Goal: Task Accomplishment & Management: Manage account settings

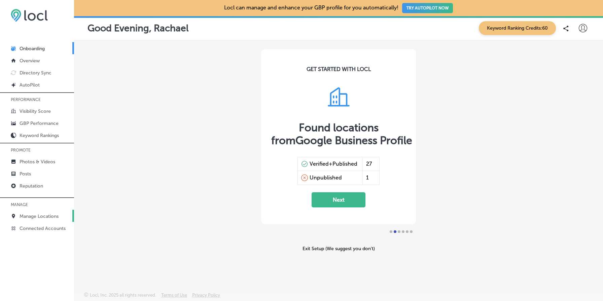
click at [36, 214] on p "Manage Locations" at bounding box center [39, 216] width 39 height 6
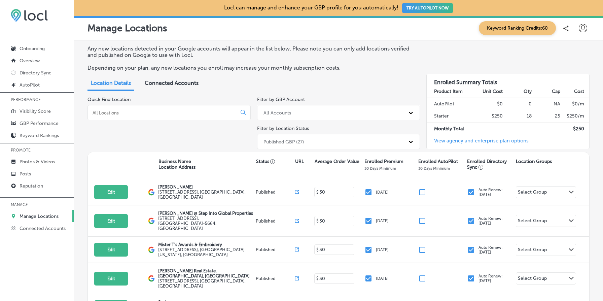
click at [164, 115] on input at bounding box center [163, 113] width 143 height 6
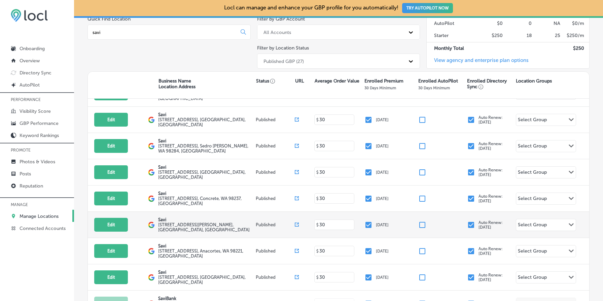
scroll to position [164, 0]
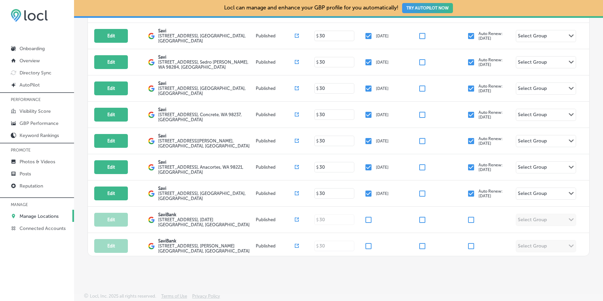
type input "savi"
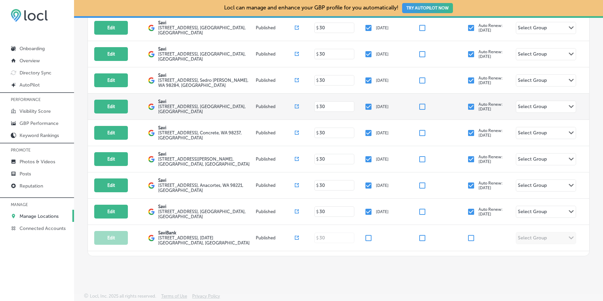
scroll to position [0, 0]
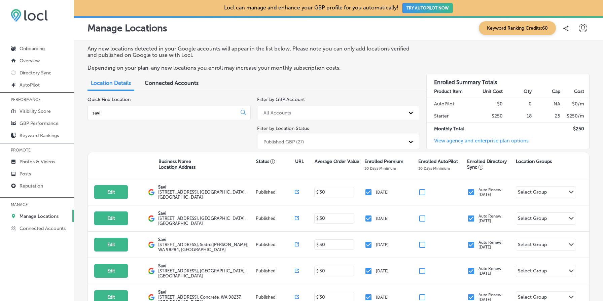
click at [42, 214] on p "Manage Locations" at bounding box center [39, 216] width 39 height 6
click at [339, 81] on div "Location Details Connected Accounts" at bounding box center [339, 83] width 502 height 15
click at [314, 140] on div "Published GBP (27)" at bounding box center [332, 141] width 145 height 11
click at [337, 77] on div "Location Details Connected Accounts" at bounding box center [339, 83] width 502 height 15
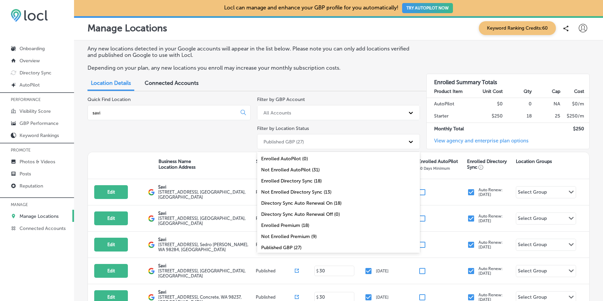
click at [337, 148] on div "Published GBP (27)" at bounding box center [338, 141] width 163 height 15
click at [307, 247] on div "All Locations (31)" at bounding box center [338, 247] width 163 height 11
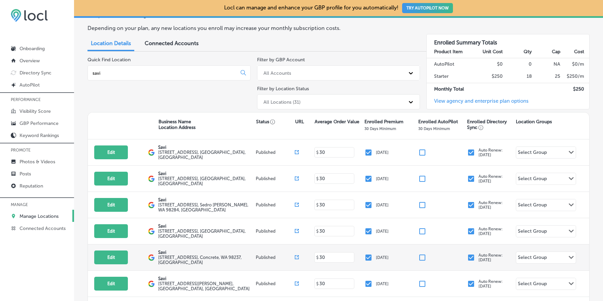
scroll to position [39, 0]
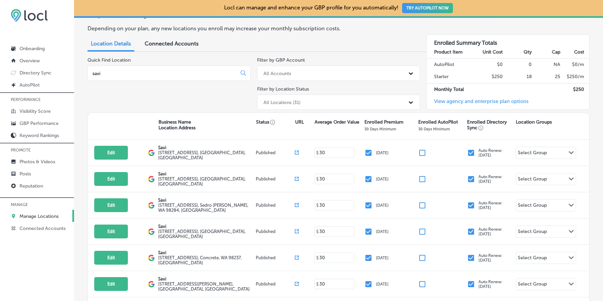
click at [160, 72] on input "savi" at bounding box center [163, 73] width 143 height 6
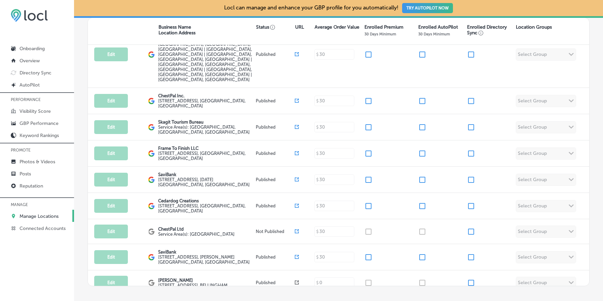
scroll to position [164, 0]
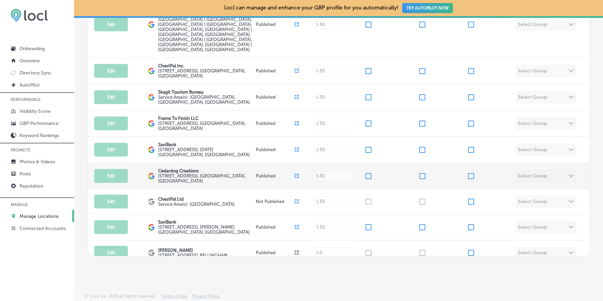
click at [263, 173] on p "Published" at bounding box center [275, 175] width 39 height 5
click at [277, 173] on p "Published" at bounding box center [275, 175] width 39 height 5
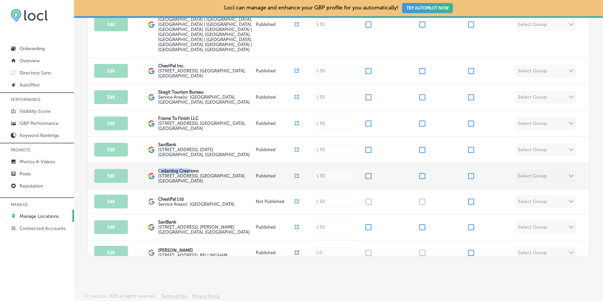
drag, startPoint x: 162, startPoint y: 112, endPoint x: 190, endPoint y: 112, distance: 28.6
click at [190, 168] on p "Cedardog Creations" at bounding box center [206, 170] width 96 height 5
click at [179, 168] on p "Cedardog Creations" at bounding box center [206, 170] width 96 height 5
drag, startPoint x: 184, startPoint y: 115, endPoint x: 228, endPoint y: 115, distance: 43.4
click at [227, 173] on label "[STREET_ADDRESS]" at bounding box center [206, 178] width 96 height 10
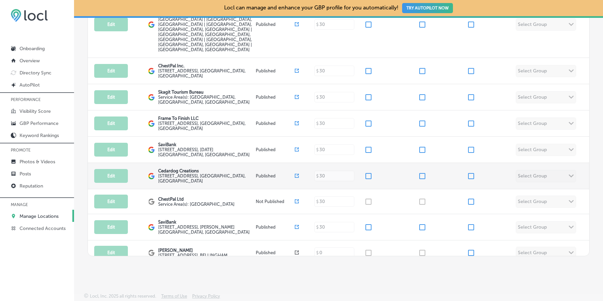
click at [209, 168] on p "Cedardog Creations" at bounding box center [206, 170] width 96 height 5
click at [185, 173] on label "[STREET_ADDRESS]" at bounding box center [206, 178] width 96 height 10
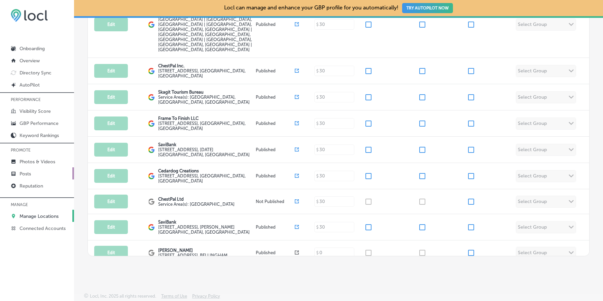
click at [34, 174] on link "Posts" at bounding box center [37, 173] width 74 height 12
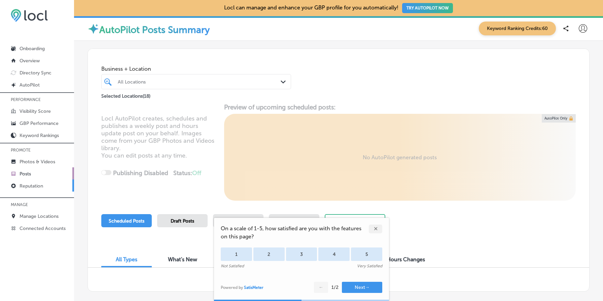
click at [33, 184] on p "Reputation" at bounding box center [32, 186] width 24 height 6
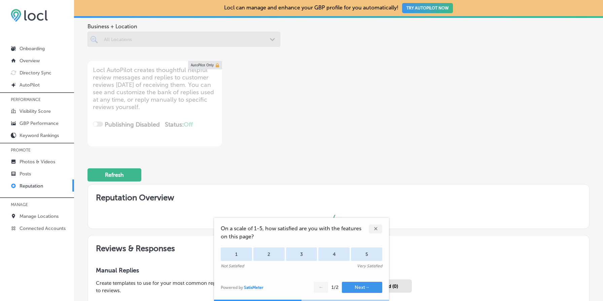
scroll to position [182, 0]
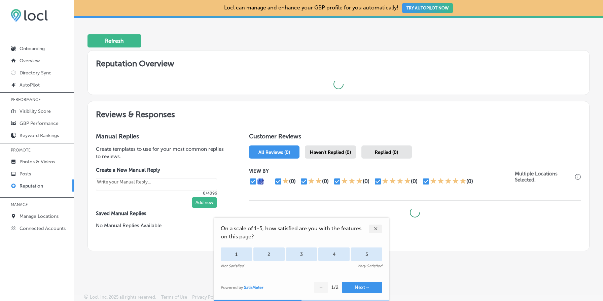
click at [375, 228] on div "✕" at bounding box center [375, 229] width 13 height 9
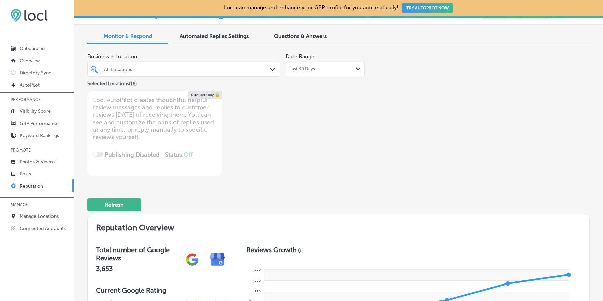
scroll to position [0, 0]
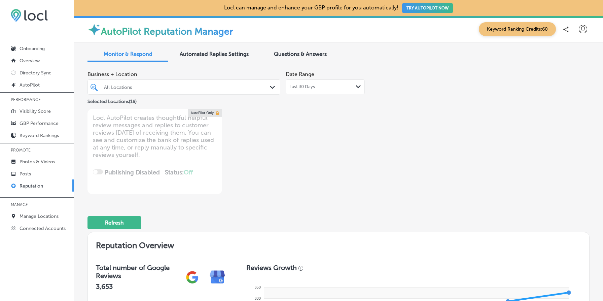
click at [260, 82] on div "All Locations" at bounding box center [184, 87] width 167 height 10
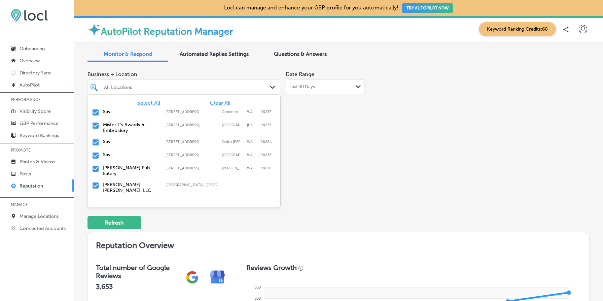
click at [217, 104] on span "Clear All" at bounding box center [220, 103] width 21 height 6
click at [96, 112] on input "checkbox" at bounding box center [96, 112] width 8 height 8
click at [343, 141] on div "Business + Location option [STREET_ADDRESS]. option [STREET_ADDRESS]. 19 result…" at bounding box center [238, 131] width 301 height 127
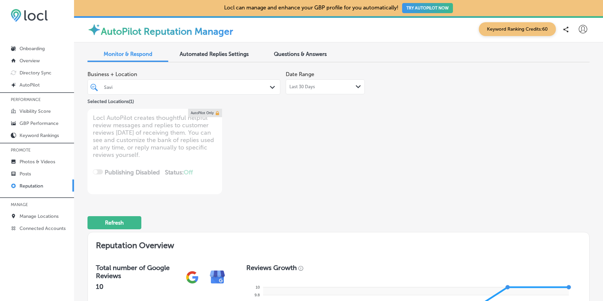
click at [318, 88] on div "Last 30 Days Path Created with Sketch." at bounding box center [326, 86] width 72 height 5
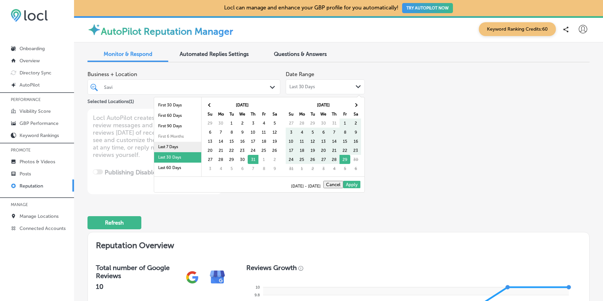
scroll to position [39, 0]
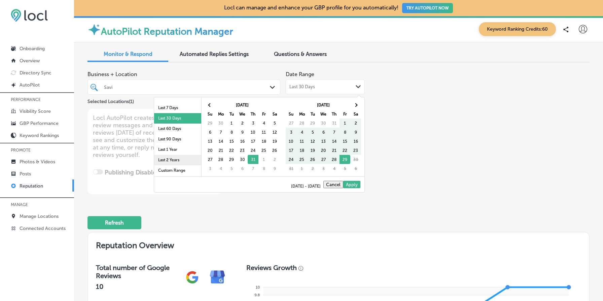
click at [179, 157] on li "Last 2 Years" at bounding box center [177, 160] width 47 height 10
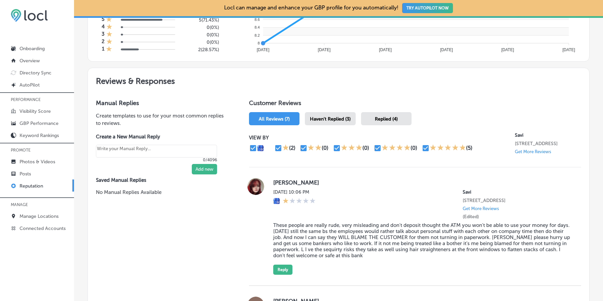
scroll to position [326, 0]
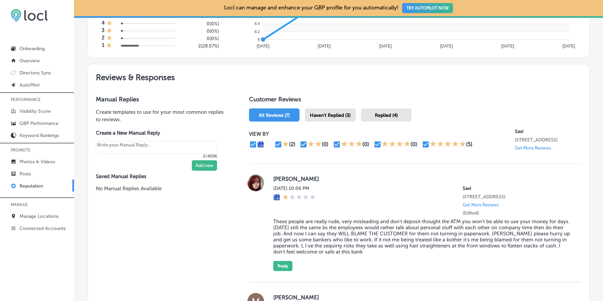
click at [542, 129] on p "Savi" at bounding box center [548, 132] width 66 height 6
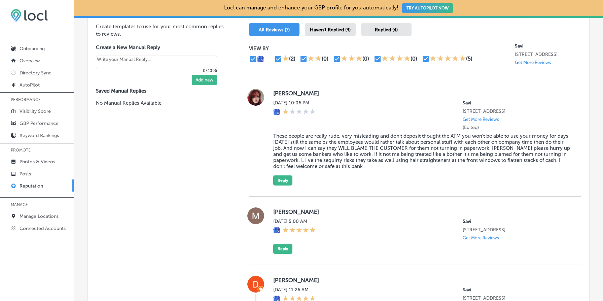
scroll to position [390, 0]
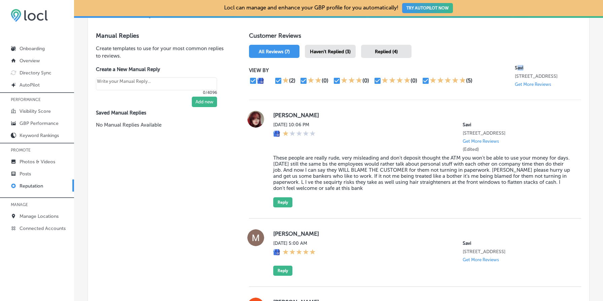
drag, startPoint x: 517, startPoint y: 62, endPoint x: 537, endPoint y: 62, distance: 19.9
click at [537, 65] on p "Savi" at bounding box center [548, 68] width 66 height 6
click at [513, 62] on div "VIEW BY (2) (0) (0) (0) (5) Savi [STREET_ADDRESS] Get More Reviews" at bounding box center [415, 76] width 332 height 31
drag, startPoint x: 513, startPoint y: 62, endPoint x: 528, endPoint y: 62, distance: 14.5
click at [528, 62] on div "VIEW BY (2) (0) (0) (0) (5) Savi [STREET_ADDRESS] Get More Reviews" at bounding box center [415, 76] width 332 height 31
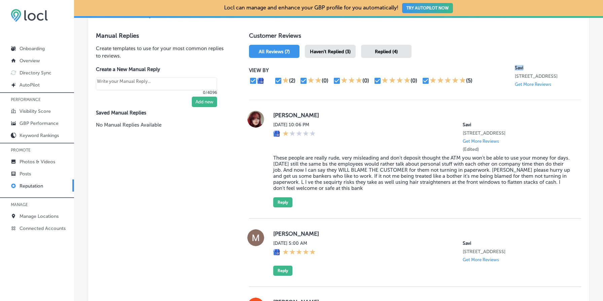
click at [519, 65] on p "Savi" at bounding box center [548, 68] width 66 height 6
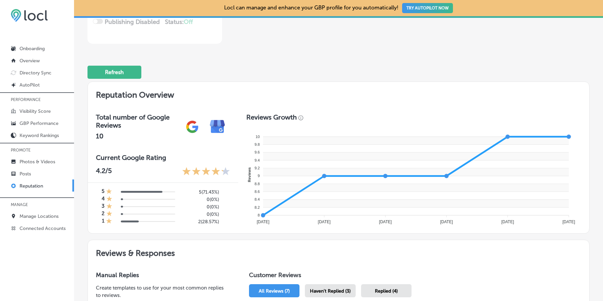
scroll to position [38, 0]
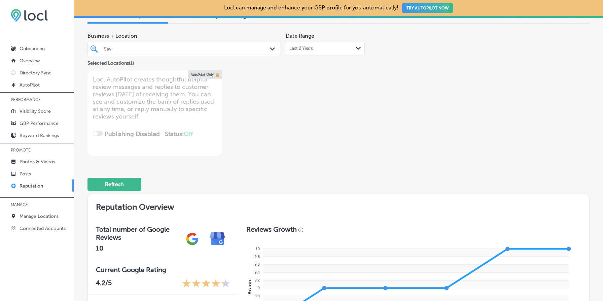
click at [156, 45] on div at bounding box center [175, 48] width 145 height 9
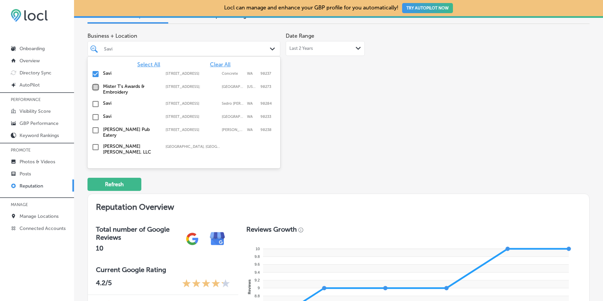
click at [97, 88] on input "checkbox" at bounding box center [96, 87] width 8 height 8
click at [379, 132] on div "Business + Location option [STREET_ADDRESS]; , selected. option [STREET_ADDRESS…" at bounding box center [238, 92] width 301 height 127
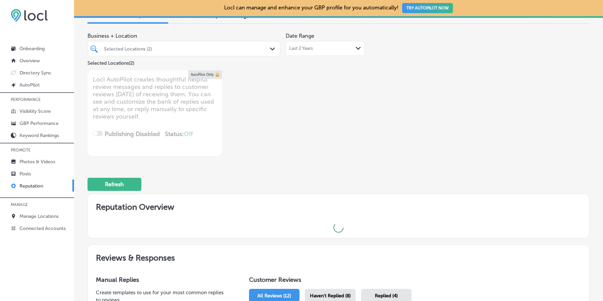
type textarea "x"
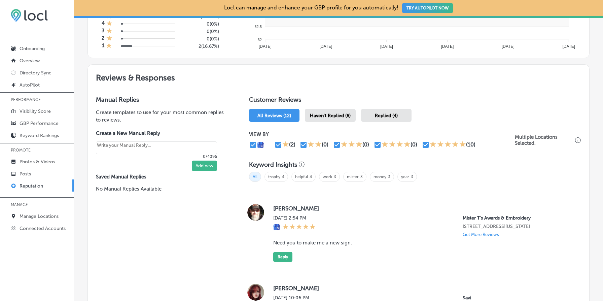
scroll to position [335, 0]
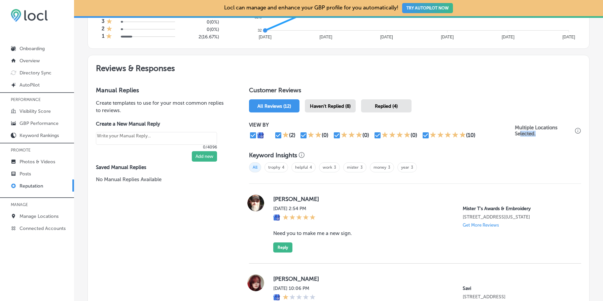
drag, startPoint x: 520, startPoint y: 129, endPoint x: 540, endPoint y: 133, distance: 19.5
click at [540, 133] on p "Multiple Locations Selected." at bounding box center [544, 131] width 59 height 12
click at [548, 157] on div "Keyword Insights" at bounding box center [415, 154] width 332 height 7
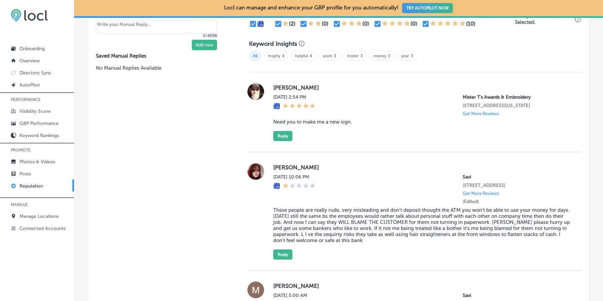
scroll to position [444, 0]
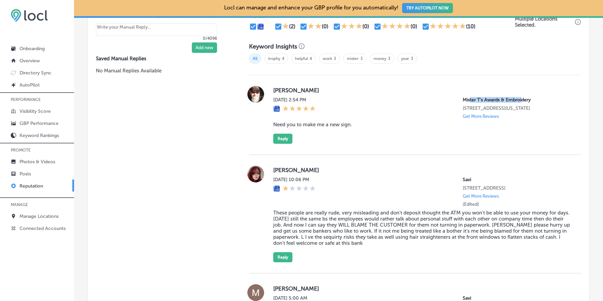
drag, startPoint x: 470, startPoint y: 98, endPoint x: 522, endPoint y: 97, distance: 52.5
click at [522, 97] on p "Mister T's Awards & Embroidery" at bounding box center [517, 100] width 108 height 6
click at [541, 97] on p "Mister T's Awards & Embroidery" at bounding box center [517, 100] width 108 height 6
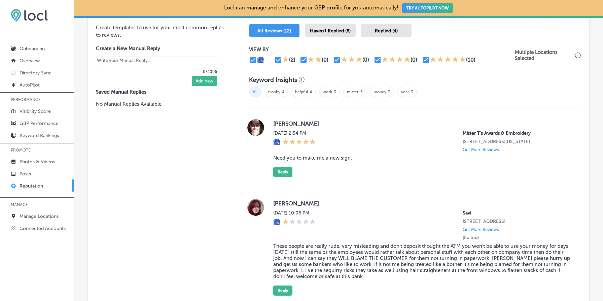
scroll to position [410, 0]
click at [314, 161] on blockquote "Need you to make me a new sign." at bounding box center [421, 158] width 297 height 6
click at [339, 159] on blockquote "Need you to make me a new sign." at bounding box center [421, 158] width 297 height 6
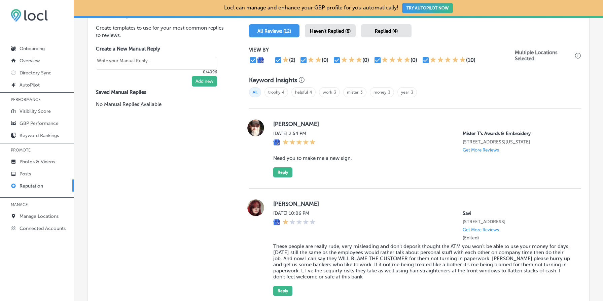
click at [331, 159] on blockquote "Need you to make me a new sign." at bounding box center [421, 158] width 297 height 6
click at [372, 161] on blockquote "Need you to make me a new sign." at bounding box center [421, 158] width 297 height 6
click at [320, 161] on blockquote "Need you to make me a new sign." at bounding box center [421, 158] width 297 height 6
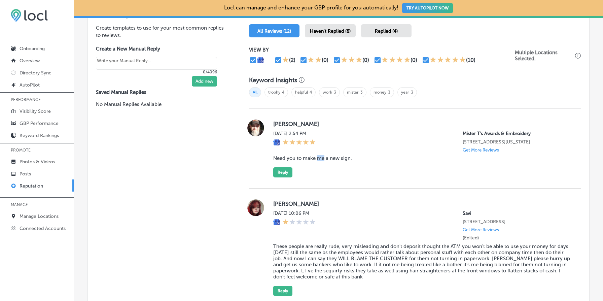
click at [320, 161] on blockquote "Need you to make me a new sign." at bounding box center [421, 158] width 297 height 6
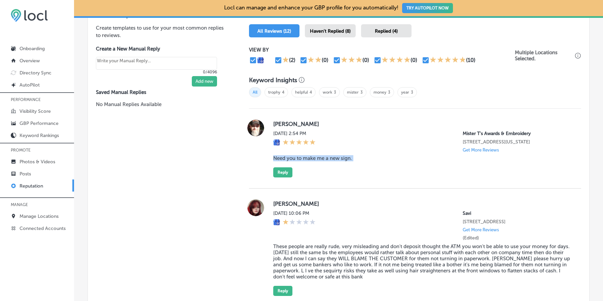
click at [367, 161] on blockquote "Need you to make me a new sign." at bounding box center [421, 158] width 297 height 6
click at [300, 161] on blockquote "Need you to make me a new sign." at bounding box center [421, 158] width 297 height 6
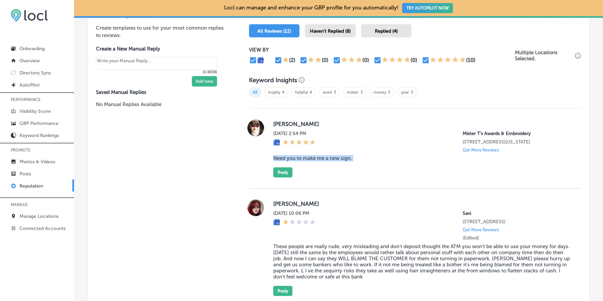
click at [300, 161] on blockquote "Need you to make me a new sign." at bounding box center [421, 158] width 297 height 6
click at [364, 161] on blockquote "Need you to make me a new sign." at bounding box center [421, 158] width 297 height 6
click at [341, 161] on blockquote "Need you to make me a new sign." at bounding box center [421, 158] width 297 height 6
click at [358, 161] on blockquote "Need you to make me a new sign." at bounding box center [421, 158] width 297 height 6
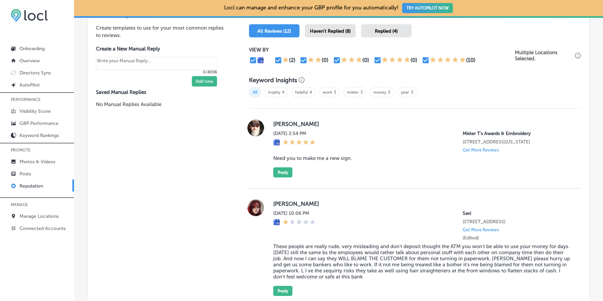
click at [358, 161] on blockquote "Need you to make me a new sign." at bounding box center [421, 158] width 297 height 6
click at [380, 161] on blockquote "Need you to make me a new sign." at bounding box center [421, 158] width 297 height 6
click at [362, 258] on blockquote "These people are really rude, very misleading and don't deposit thought the ATM…" at bounding box center [421, 261] width 297 height 36
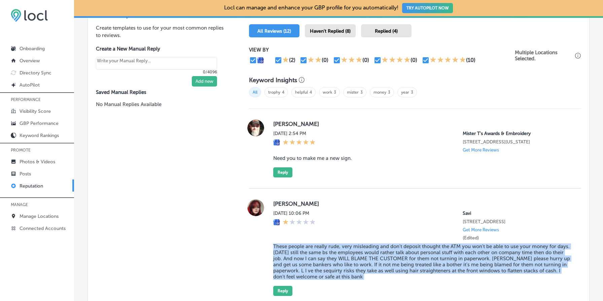
click at [362, 258] on blockquote "These people are really rude, very misleading and don't deposit thought the ATM…" at bounding box center [421, 261] width 297 height 36
click at [380, 261] on blockquote "These people are really rude, very misleading and don't deposit thought the ATM…" at bounding box center [421, 261] width 297 height 36
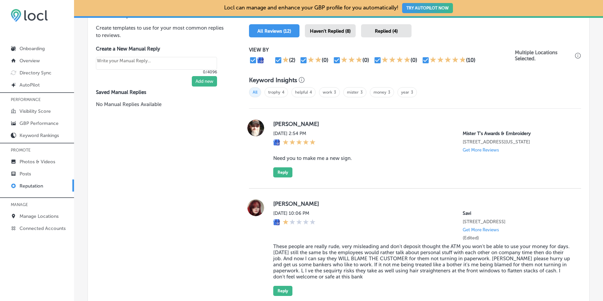
click at [369, 161] on blockquote "Need you to make me a new sign." at bounding box center [421, 158] width 297 height 6
click at [372, 161] on blockquote "Need you to make me a new sign." at bounding box center [421, 158] width 297 height 6
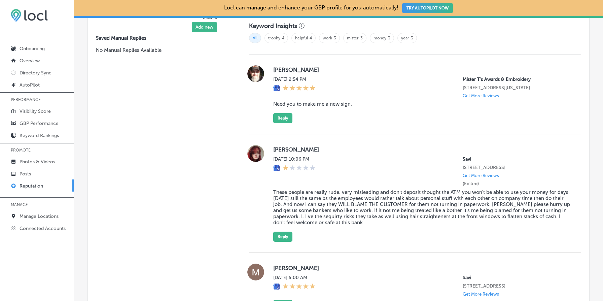
scroll to position [467, 0]
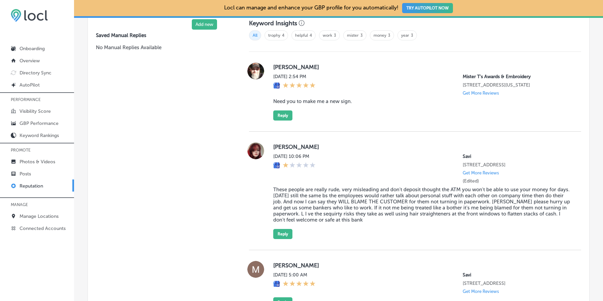
click at [368, 208] on blockquote "These people are really rude, very misleading and don't deposit thought the ATM…" at bounding box center [421, 205] width 297 height 36
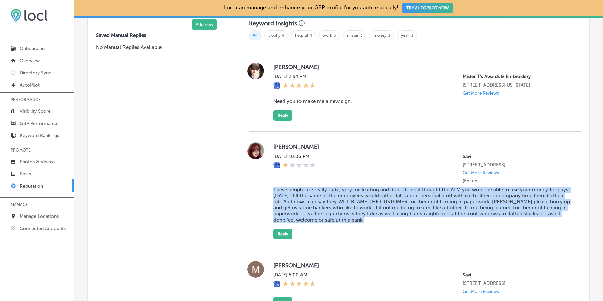
click at [368, 208] on blockquote "These people are really rude, very misleading and don't deposit thought the ATM…" at bounding box center [421, 205] width 297 height 36
click at [390, 212] on blockquote "These people are really rude, very misleading and don't deposit thought the ATM…" at bounding box center [421, 205] width 297 height 36
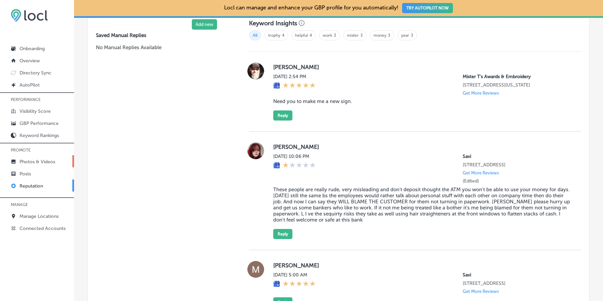
click at [40, 159] on p "Photos & Videos" at bounding box center [38, 162] width 36 height 6
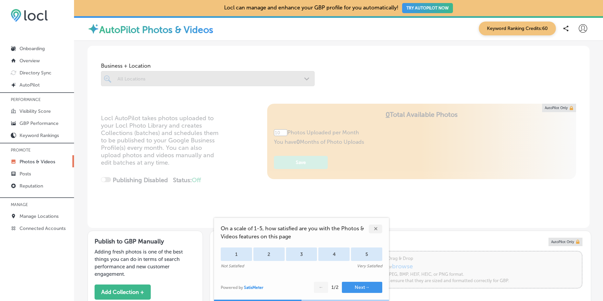
click at [377, 228] on div "✕" at bounding box center [375, 229] width 13 height 9
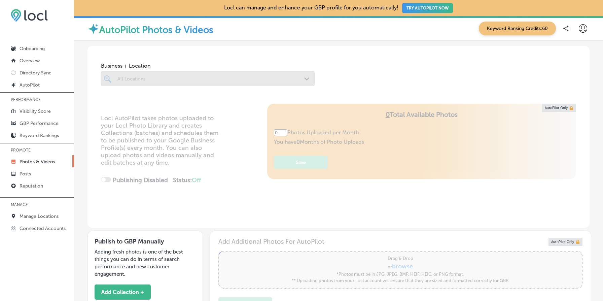
type input "5"
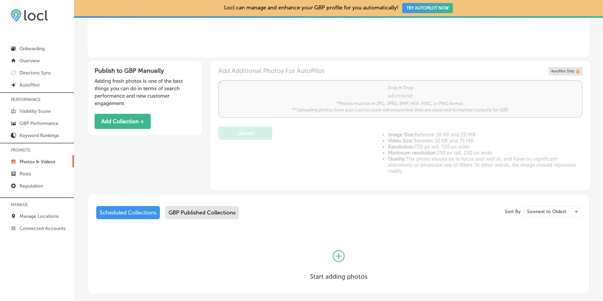
scroll to position [173, 0]
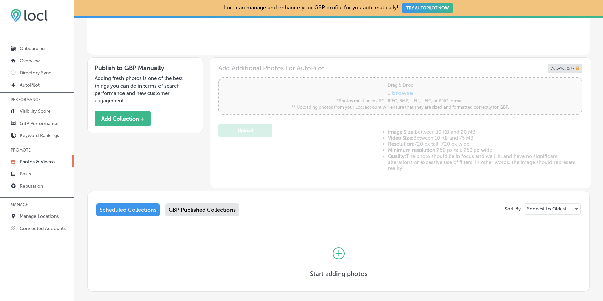
click at [217, 210] on div "GBP Published Collections" at bounding box center [202, 209] width 74 height 13
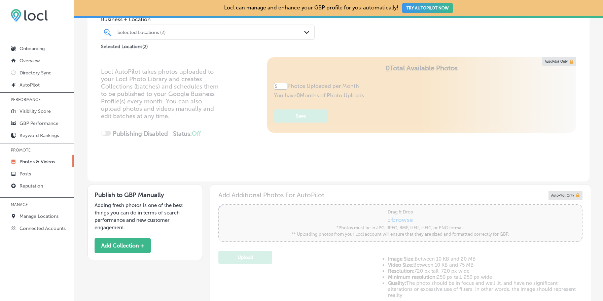
scroll to position [51, 0]
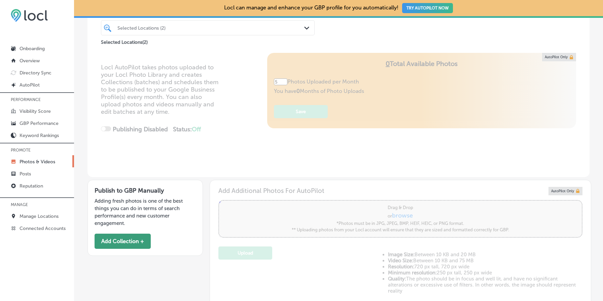
click at [132, 235] on button "Add Collection +" at bounding box center [123, 241] width 56 height 15
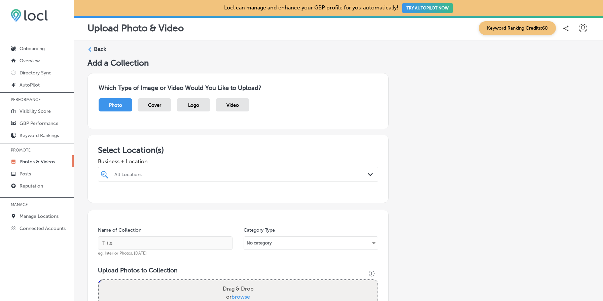
click at [101, 50] on label "Back" at bounding box center [100, 48] width 12 height 7
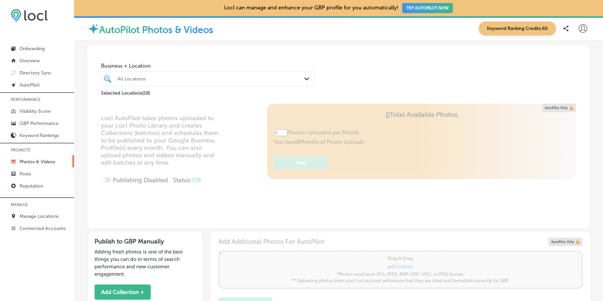
type input "5"
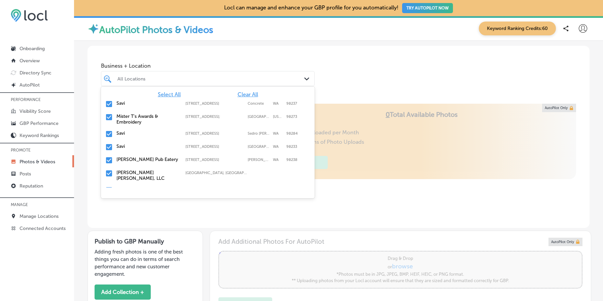
click at [219, 81] on div "All Locations" at bounding box center [211, 79] width 188 height 6
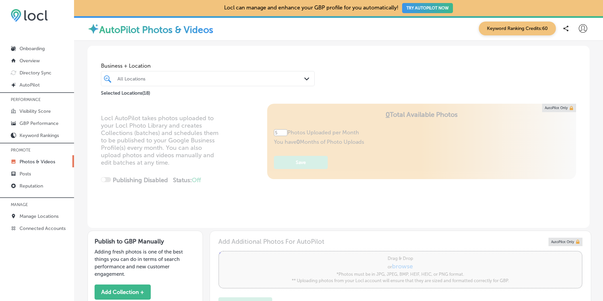
click at [378, 72] on div "Business + Location All Locations Path Created with Sketch. Selected Locations …" at bounding box center [339, 71] width 502 height 51
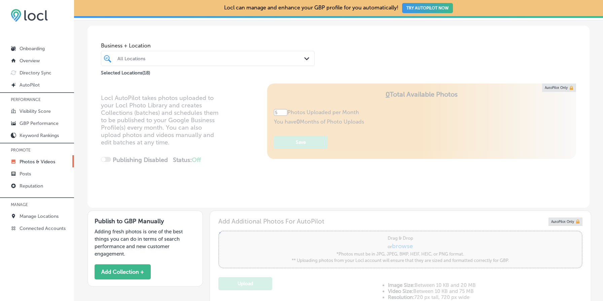
scroll to position [5, 0]
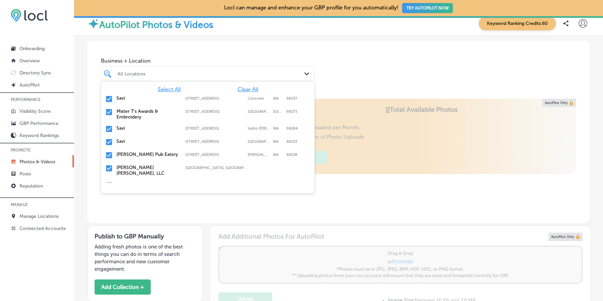
click at [256, 73] on div "All Locations" at bounding box center [211, 74] width 188 height 6
click at [394, 172] on div "Locl AutoPilot takes photos uploaded to your Locl Photo Library and creates Col…" at bounding box center [339, 161] width 502 height 124
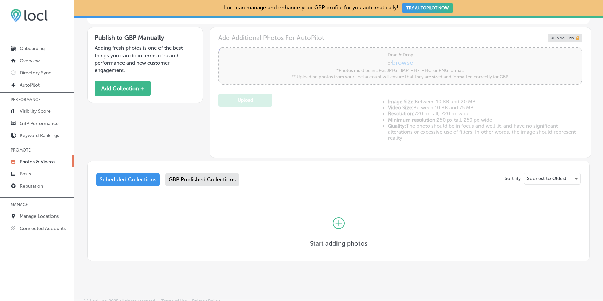
scroll to position [204, 0]
click at [131, 179] on div "Scheduled Collections" at bounding box center [128, 179] width 64 height 13
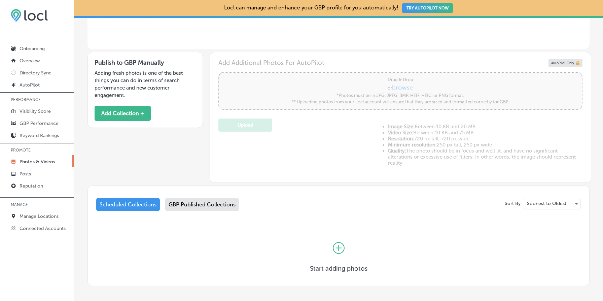
click at [131, 179] on div "Publish to GBP Manually Adding fresh photos is one of the best things you can d…" at bounding box center [339, 116] width 502 height 134
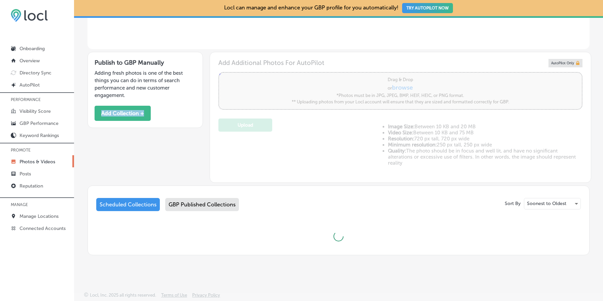
click at [131, 179] on div "Publish to GBP Manually Adding fresh photos is one of the best things you can d…" at bounding box center [339, 116] width 502 height 134
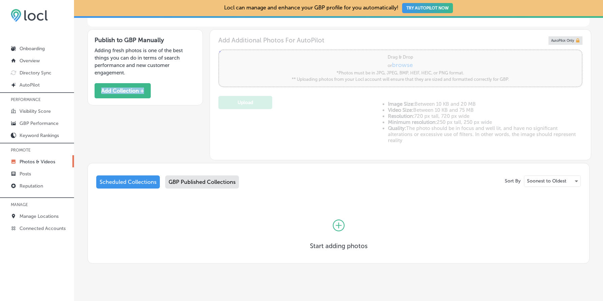
scroll to position [184, 0]
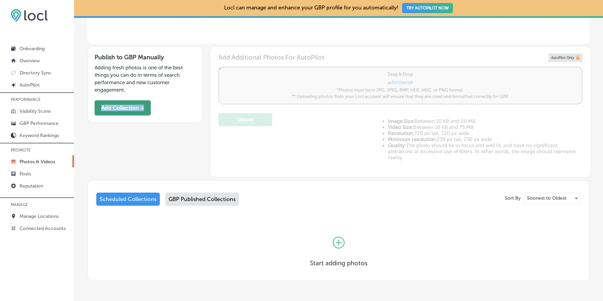
click at [135, 104] on button "Add Collection +" at bounding box center [123, 107] width 56 height 15
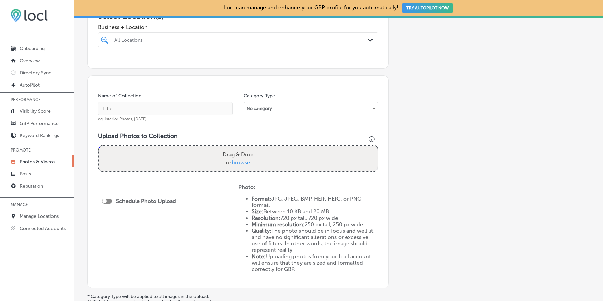
scroll to position [183, 0]
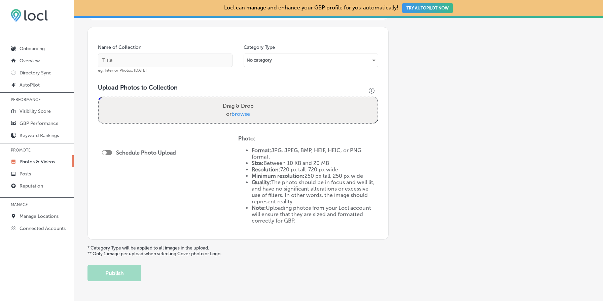
click at [312, 147] on li "Format: JPG, JPEG, BMP, HEIF, HEIC, or PNG format." at bounding box center [315, 153] width 127 height 13
click at [231, 182] on div "Schedule Photo Upload" at bounding box center [168, 182] width 140 height 94
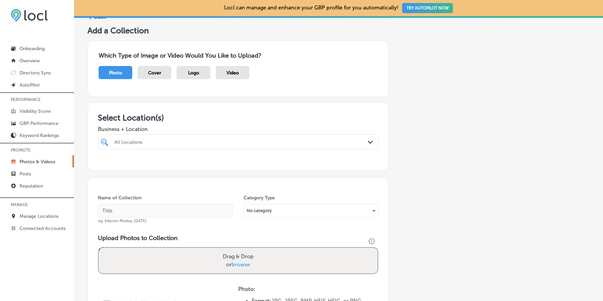
scroll to position [32, 0]
click at [220, 140] on div "All Locations" at bounding box center [241, 142] width 254 height 6
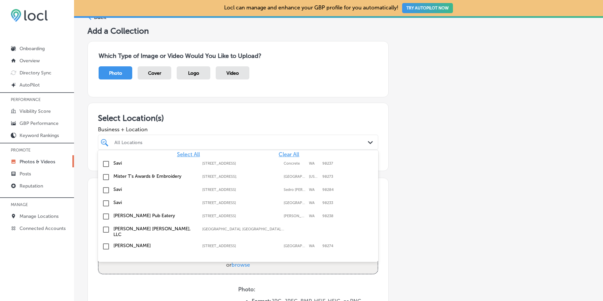
scroll to position [0, 0]
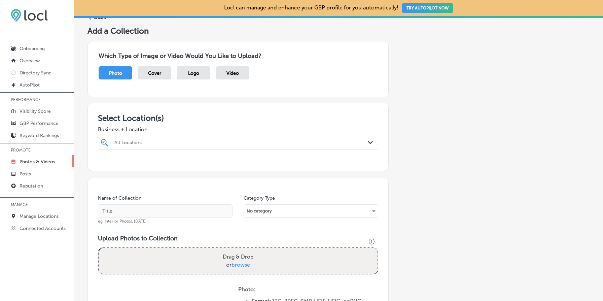
click at [409, 133] on div "Add a Collection Which Type of Image or Video Would You Like to Upload? Photo C…" at bounding box center [339, 229] width 502 height 406
click at [47, 213] on p "Manage Locations" at bounding box center [39, 216] width 39 height 6
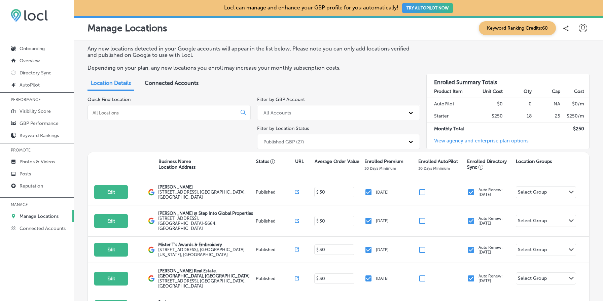
click at [227, 132] on div "Quick Find Location" at bounding box center [169, 124] width 163 height 55
click at [295, 139] on div "Published GBP (27)" at bounding box center [284, 142] width 40 height 6
click at [303, 80] on div "Location Details Connected Accounts" at bounding box center [339, 83] width 502 height 15
click at [278, 66] on p "Depending on your plan, any new locations you enroll may increase your monthly …" at bounding box center [251, 68] width 327 height 6
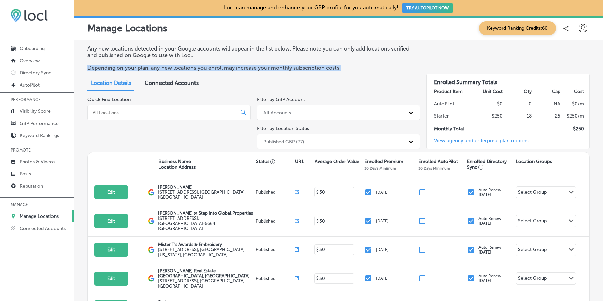
click at [278, 66] on p "Depending on your plan, any new locations you enroll may increase your monthly …" at bounding box center [251, 68] width 327 height 6
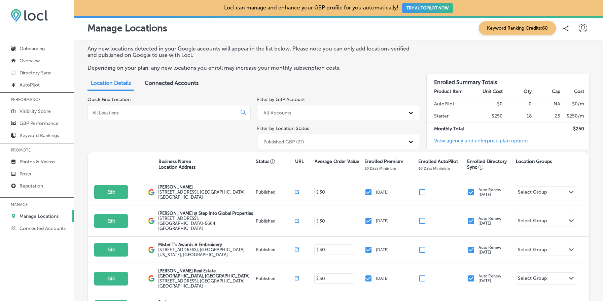
click at [251, 52] on p "Any new locations detected in your Google accounts will appear in the list belo…" at bounding box center [251, 51] width 327 height 13
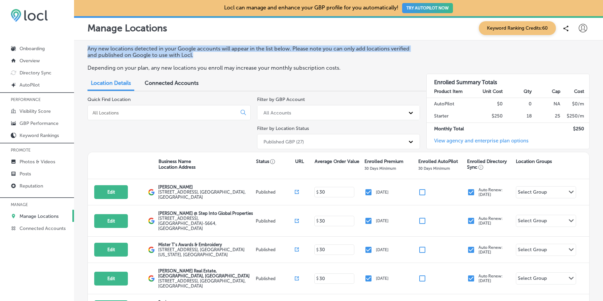
click at [251, 52] on p "Any new locations detected in your Google accounts will appear in the list belo…" at bounding box center [251, 51] width 327 height 13
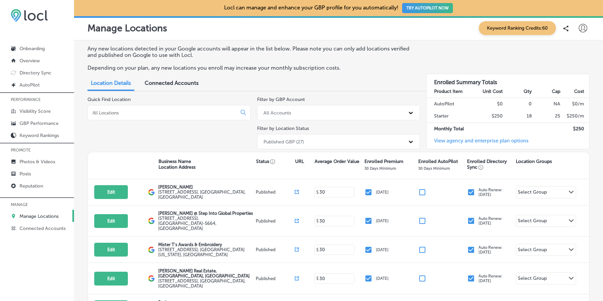
click at [251, 52] on p "Any new locations detected in your Google accounts will appear in the list belo…" at bounding box center [251, 51] width 327 height 13
click at [244, 69] on p "Depending on your plan, any new locations you enroll may increase your monthly …" at bounding box center [251, 68] width 327 height 6
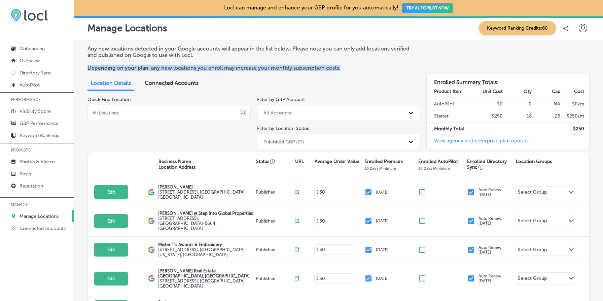
click at [261, 69] on p "Depending on your plan, any new locations you enroll may increase your monthly …" at bounding box center [251, 68] width 327 height 6
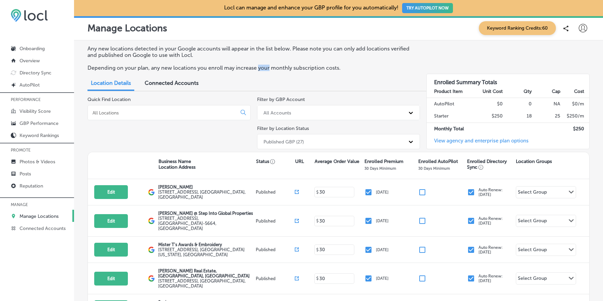
click at [261, 69] on p "Depending on your plan, any new locations you enroll may increase your monthly …" at bounding box center [251, 68] width 327 height 6
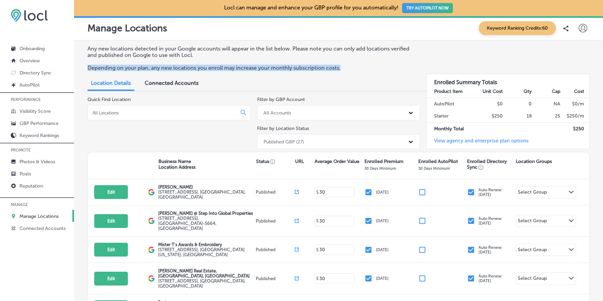
click at [261, 69] on p "Depending on your plan, any new locations you enroll may increase your monthly …" at bounding box center [251, 68] width 327 height 6
click at [310, 70] on p "Depending on your plan, any new locations you enroll may increase your monthly …" at bounding box center [251, 68] width 327 height 6
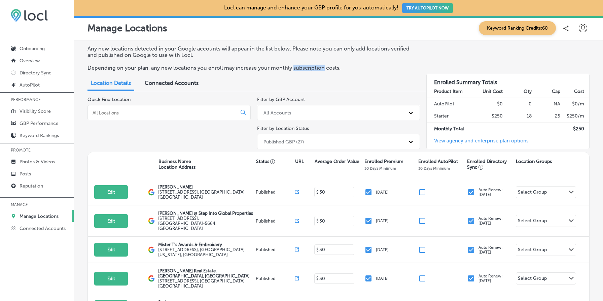
click at [310, 70] on p "Depending on your plan, any new locations you enroll may increase your monthly …" at bounding box center [251, 68] width 327 height 6
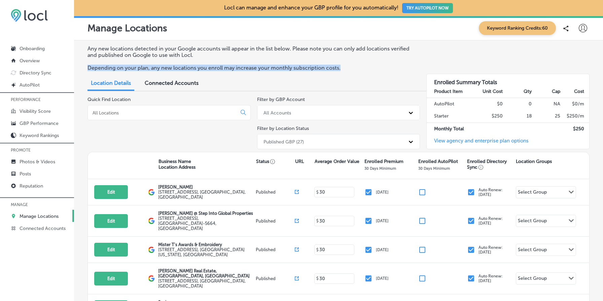
click at [310, 70] on p "Depending on your plan, any new locations you enroll may increase your monthly …" at bounding box center [251, 68] width 327 height 6
click at [341, 70] on p "Depending on your plan, any new locations you enroll may increase your monthly …" at bounding box center [251, 68] width 327 height 6
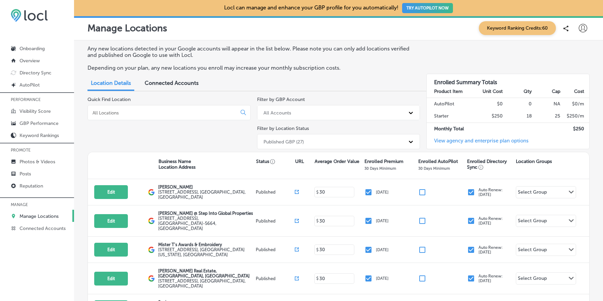
click at [341, 70] on p "Depending on your plan, any new locations you enroll may increase your monthly …" at bounding box center [251, 68] width 327 height 6
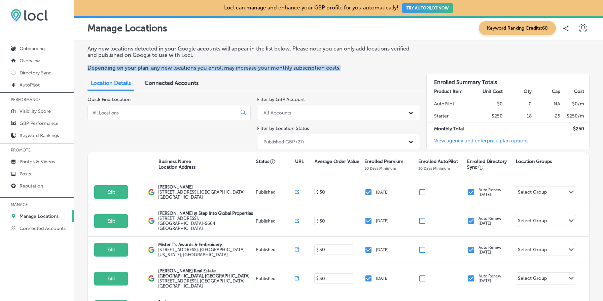
click at [341, 70] on p "Depending on your plan, any new locations you enroll may increase your monthly …" at bounding box center [251, 68] width 327 height 6
click at [356, 70] on p "Depending on your plan, any new locations you enroll may increase your monthly …" at bounding box center [251, 68] width 327 height 6
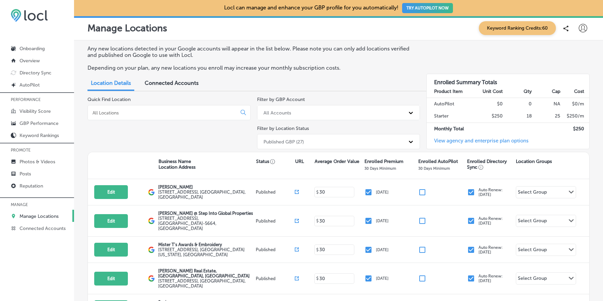
click at [346, 68] on p "Depending on your plan, any new locations you enroll may increase your monthly …" at bounding box center [251, 68] width 327 height 6
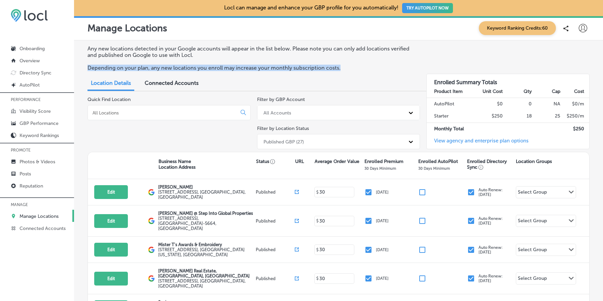
click at [346, 68] on p "Depending on your plan, any new locations you enroll may increase your monthly …" at bounding box center [251, 68] width 327 height 6
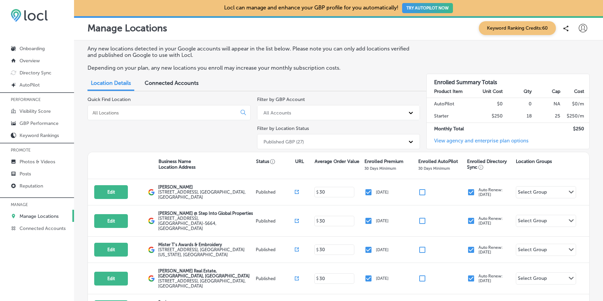
click at [356, 56] on p "Any new locations detected in your Google accounts will appear in the list belo…" at bounding box center [251, 51] width 327 height 13
click at [358, 65] on p "Depending on your plan, any new locations you enroll may increase your monthly …" at bounding box center [251, 68] width 327 height 6
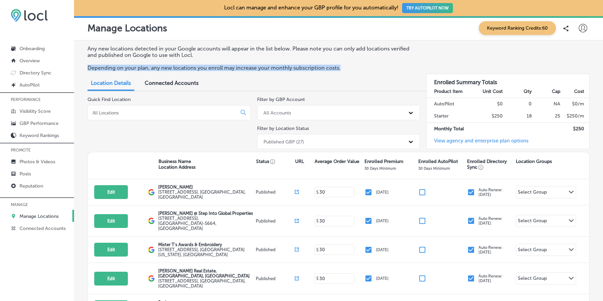
click at [358, 65] on p "Depending on your plan, any new locations you enroll may increase your monthly …" at bounding box center [251, 68] width 327 height 6
click at [363, 67] on p "Depending on your plan, any new locations you enroll may increase your monthly …" at bounding box center [251, 68] width 327 height 6
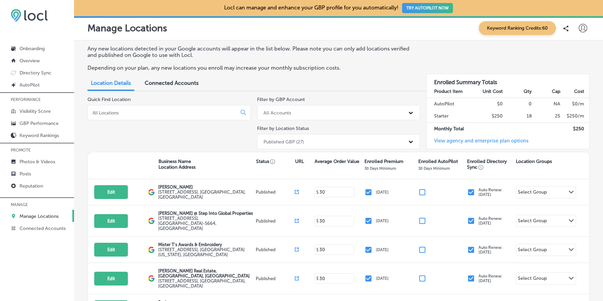
click at [363, 67] on p "Depending on your plan, any new locations you enroll may increase your monthly …" at bounding box center [251, 68] width 327 height 6
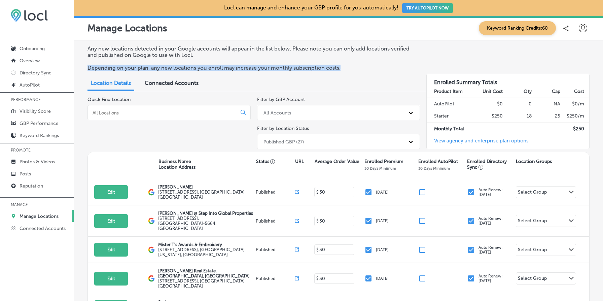
click at [363, 67] on p "Depending on your plan, any new locations you enroll may increase your monthly …" at bounding box center [251, 68] width 327 height 6
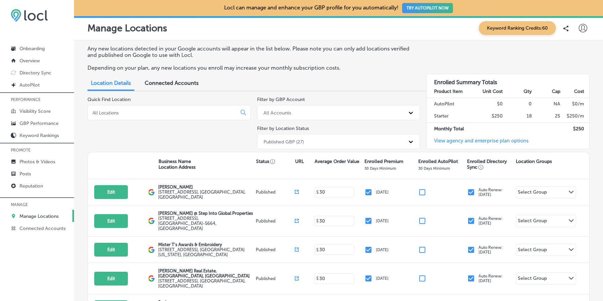
click at [353, 69] on p "Depending on your plan, any new locations you enroll may increase your monthly …" at bounding box center [251, 68] width 327 height 6
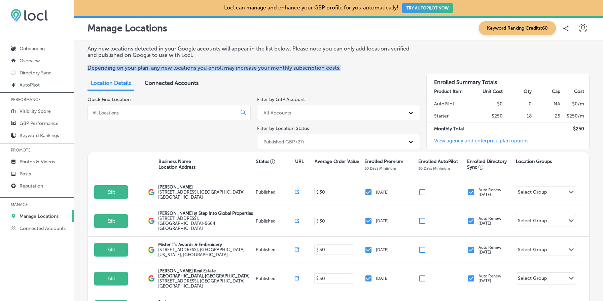
click at [353, 69] on p "Depending on your plan, any new locations you enroll may increase your monthly …" at bounding box center [251, 68] width 327 height 6
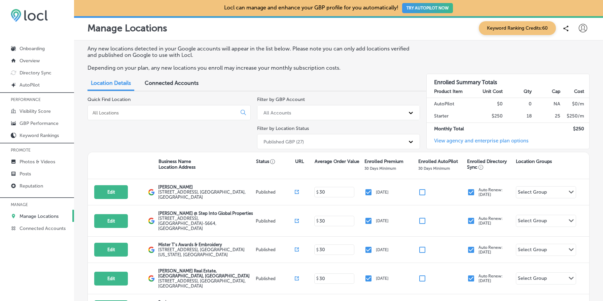
click at [351, 50] on p "Any new locations detected in your Google accounts will appear in the list belo…" at bounding box center [251, 51] width 327 height 13
click at [357, 60] on div "Any new locations detected in your Google accounts will appear in the list belo…" at bounding box center [339, 60] width 502 height 31
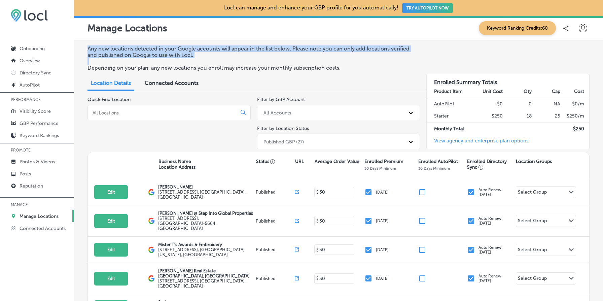
click at [357, 60] on div "Any new locations detected in your Google accounts will appear in the list belo…" at bounding box center [339, 60] width 502 height 31
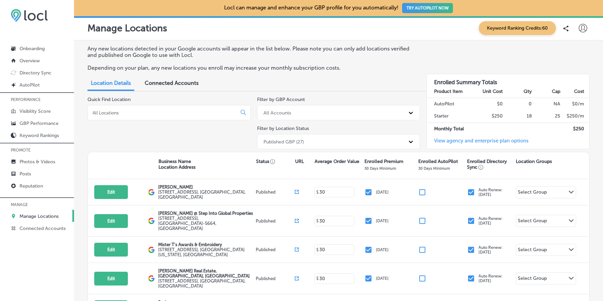
click at [358, 65] on p "Depending on your plan, any new locations you enroll may increase your monthly …" at bounding box center [251, 68] width 327 height 6
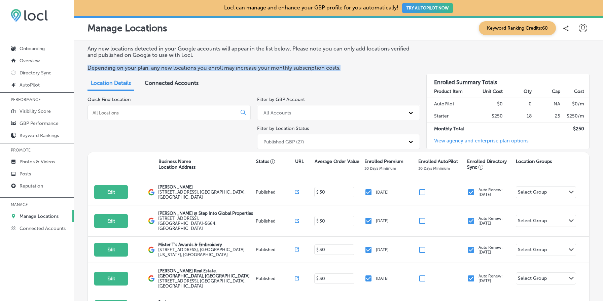
click at [358, 65] on p "Depending on your plan, any new locations you enroll may increase your monthly …" at bounding box center [251, 68] width 327 height 6
click at [359, 65] on p "Depending on your plan, any new locations you enroll may increase your monthly …" at bounding box center [251, 68] width 327 height 6
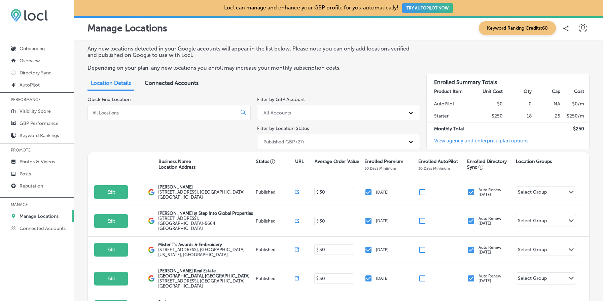
click at [359, 65] on p "Depending on your plan, any new locations you enroll may increase your monthly …" at bounding box center [251, 68] width 327 height 6
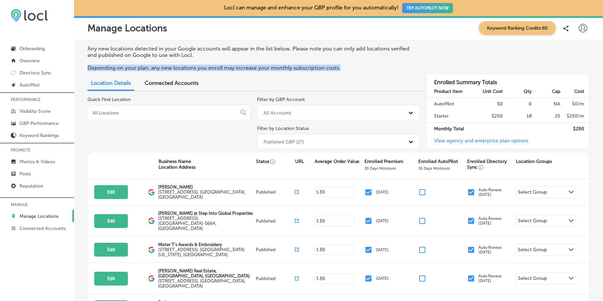
click at [359, 65] on p "Depending on your plan, any new locations you enroll may increase your monthly …" at bounding box center [251, 68] width 327 height 6
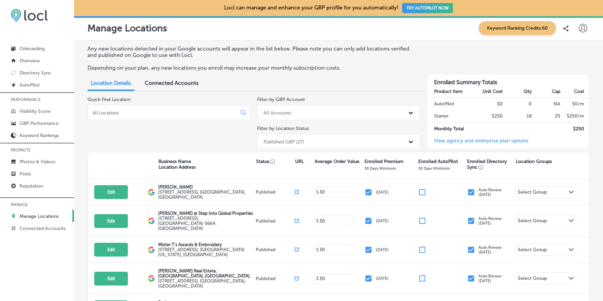
click at [356, 58] on div "Any new locations detected in your Google accounts will appear in the list belo…" at bounding box center [339, 60] width 502 height 31
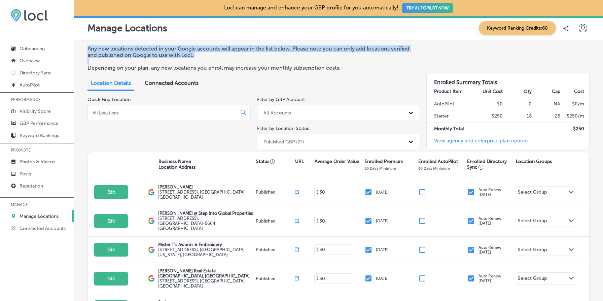
click at [356, 58] on div "Any new locations detected in your Google accounts will appear in the list belo…" at bounding box center [339, 60] width 502 height 31
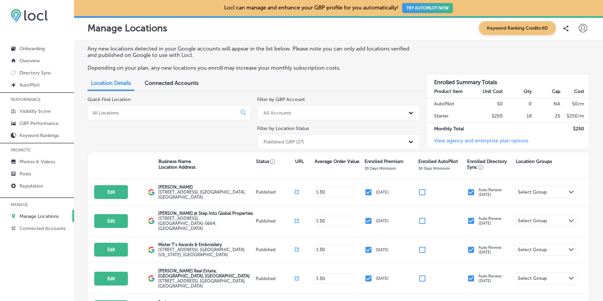
click at [354, 55] on p "Any new locations detected in your Google accounts will appear in the list belo…" at bounding box center [251, 51] width 327 height 13
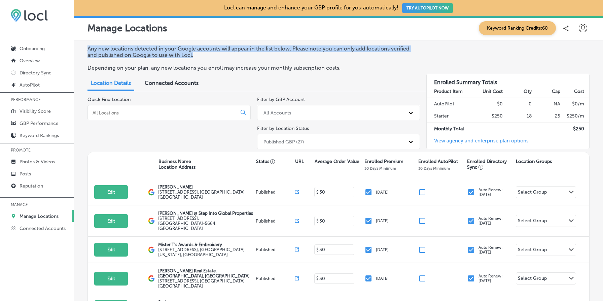
click at [354, 55] on p "Any new locations detected in your Google accounts will appear in the list belo…" at bounding box center [251, 51] width 327 height 13
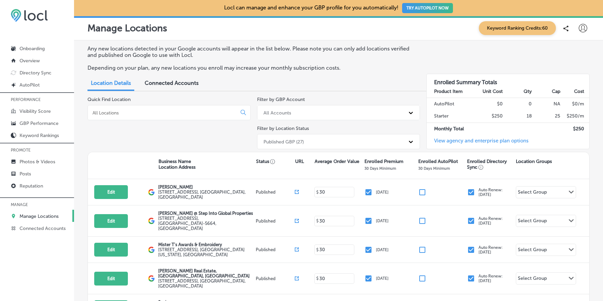
click at [354, 55] on p "Any new locations detected in your Google accounts will appear in the list belo…" at bounding box center [251, 51] width 327 height 13
click at [359, 66] on p "Depending on your plan, any new locations you enroll may increase your monthly …" at bounding box center [251, 68] width 327 height 6
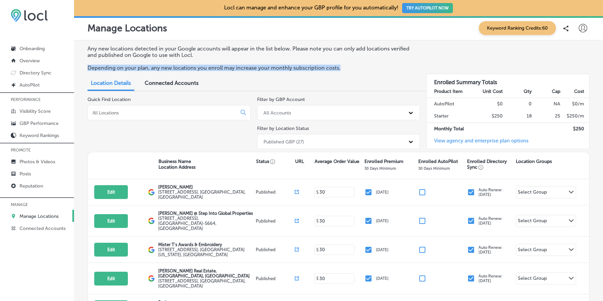
click at [359, 66] on p "Depending on your plan, any new locations you enroll may increase your monthly …" at bounding box center [251, 68] width 327 height 6
click at [346, 69] on p "Depending on your plan, any new locations you enroll may increase your monthly …" at bounding box center [251, 68] width 327 height 6
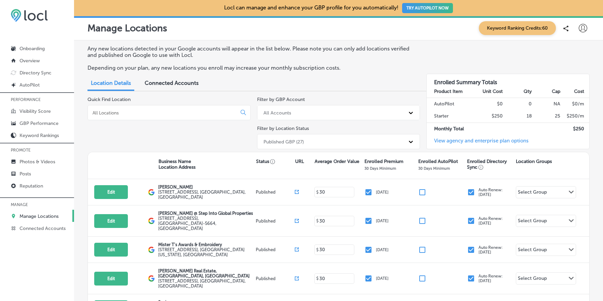
click at [346, 69] on p "Depending on your plan, any new locations you enroll may increase your monthly …" at bounding box center [251, 68] width 327 height 6
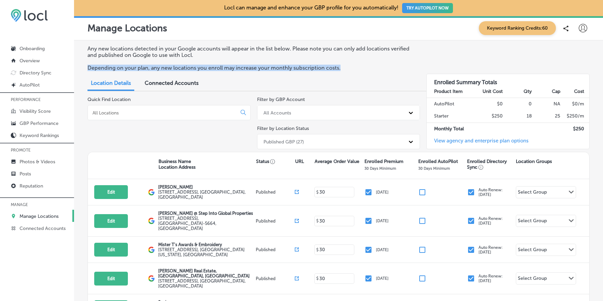
click at [346, 69] on p "Depending on your plan, any new locations you enroll may increase your monthly …" at bounding box center [251, 68] width 327 height 6
click at [364, 68] on p "Depending on your plan, any new locations you enroll may increase your monthly …" at bounding box center [251, 68] width 327 height 6
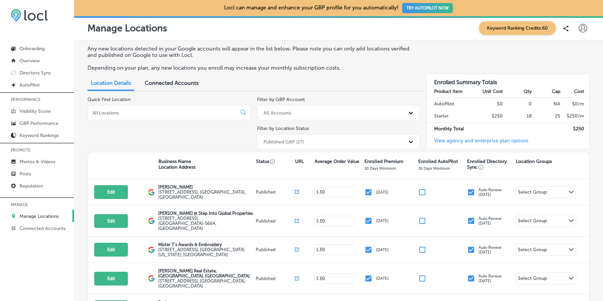
click at [364, 68] on p "Depending on your plan, any new locations you enroll may increase your monthly …" at bounding box center [251, 68] width 327 height 6
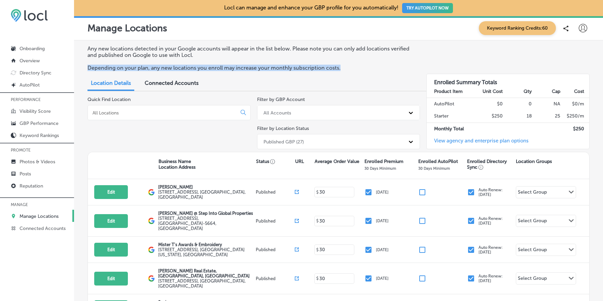
click at [364, 68] on p "Depending on your plan, any new locations you enroll may increase your monthly …" at bounding box center [251, 68] width 327 height 6
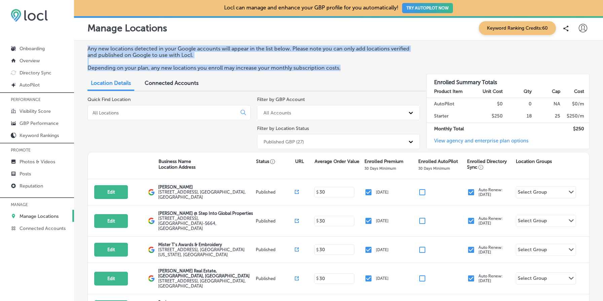
drag, startPoint x: 362, startPoint y: 68, endPoint x: 354, endPoint y: 41, distance: 28.1
click at [354, 41] on div "Any new locations detected in your Google accounts will appear in the list belo…" at bounding box center [338, 232] width 529 height 385
click at [347, 48] on p "Any new locations detected in your Google accounts will appear in the list belo…" at bounding box center [251, 51] width 327 height 13
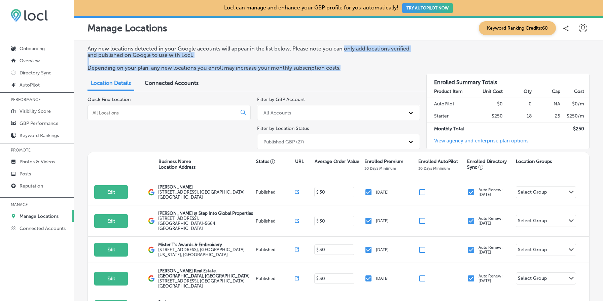
drag, startPoint x: 347, startPoint y: 48, endPoint x: 357, endPoint y: 67, distance: 20.8
click at [357, 67] on div "Any new locations detected in your Google accounts will appear in the list belo…" at bounding box center [339, 60] width 502 height 31
click at [357, 67] on p "Depending on your plan, any new locations you enroll may increase your monthly …" at bounding box center [251, 68] width 327 height 6
drag, startPoint x: 357, startPoint y: 67, endPoint x: 350, endPoint y: 44, distance: 23.5
click at [350, 45] on div "Any new locations detected in your Google accounts will appear in the list belo…" at bounding box center [338, 232] width 529 height 385
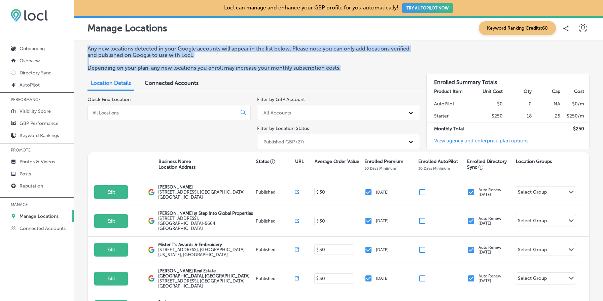
click at [350, 44] on div "Any new locations detected in your Google accounts will appear in the list belo…" at bounding box center [338, 232] width 529 height 385
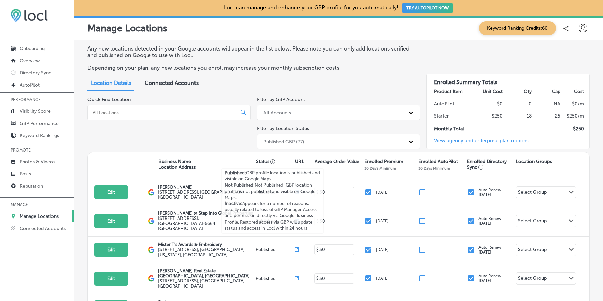
click at [248, 210] on p "Published: GBP profile location is published and visible on Google Maps. Not Pu…" at bounding box center [273, 200] width 96 height 61
click at [296, 210] on p "Published: GBP profile location is published and visible on Google Maps. Not Pu…" at bounding box center [273, 200] width 96 height 61
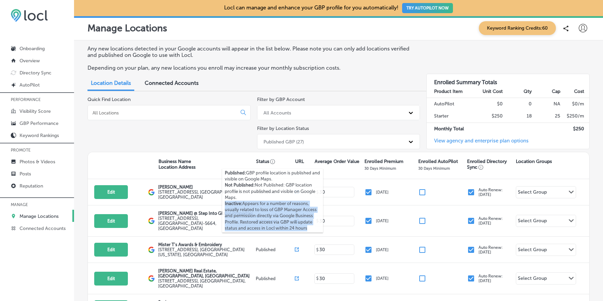
click at [296, 210] on p "Published: GBP profile location is published and visible on Google Maps. Not Pu…" at bounding box center [273, 200] width 96 height 61
click at [246, 215] on p "Published: GBP profile location is published and visible on Google Maps. Not Pu…" at bounding box center [273, 200] width 96 height 61
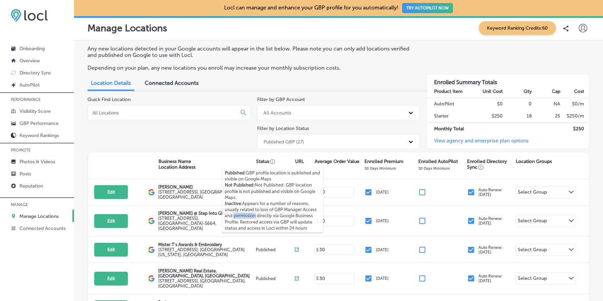
click at [246, 215] on p "Published: GBP profile location is published and visible on Google Maps. Not Pu…" at bounding box center [273, 200] width 96 height 61
click at [271, 223] on p "Published: GBP profile location is published and visible on Google Maps. Not Pu…" at bounding box center [273, 200] width 96 height 61
click at [302, 222] on p "Published: GBP profile location is published and visible on Google Maps. Not Pu…" at bounding box center [273, 200] width 96 height 61
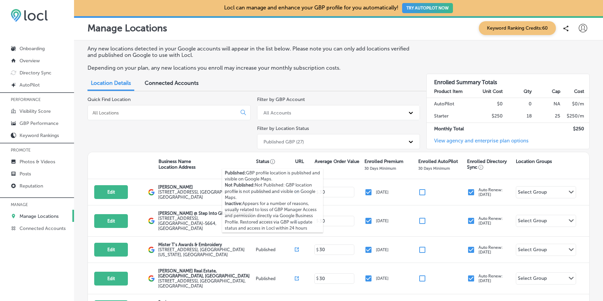
click at [283, 227] on p "Published: GBP profile location is published and visible on Google Maps. Not Pu…" at bounding box center [273, 200] width 96 height 61
click at [299, 228] on p "Published: GBP profile location is published and visible on Google Maps. Not Pu…" at bounding box center [273, 200] width 96 height 61
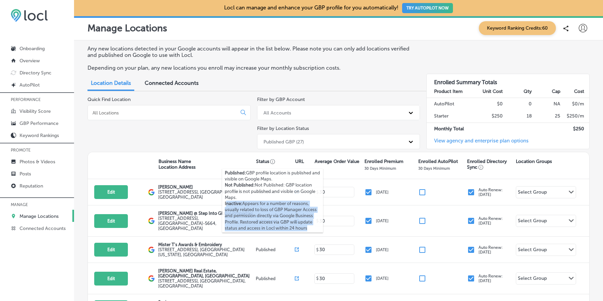
drag, startPoint x: 308, startPoint y: 227, endPoint x: 226, endPoint y: 204, distance: 85.8
click at [226, 204] on p "Published: GBP profile location is published and visible on Google Maps. Not Pu…" at bounding box center [273, 200] width 96 height 61
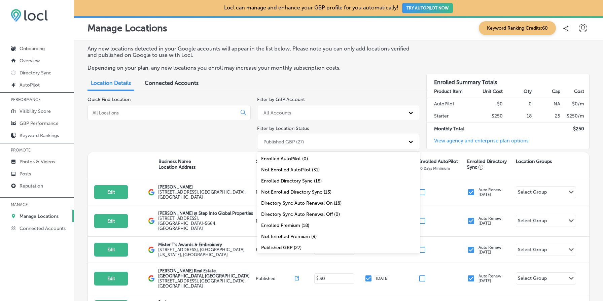
click at [295, 142] on div "Published GBP (27)" at bounding box center [284, 142] width 40 height 6
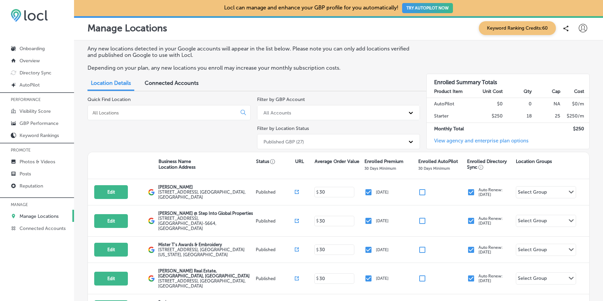
click at [226, 130] on div "Quick Find Location" at bounding box center [169, 124] width 163 height 55
click at [300, 117] on div "All Accounts" at bounding box center [332, 112] width 145 height 11
click at [326, 81] on div "Location Details Connected Accounts" at bounding box center [339, 83] width 502 height 15
click at [323, 142] on div "Published GBP (27)" at bounding box center [332, 141] width 145 height 11
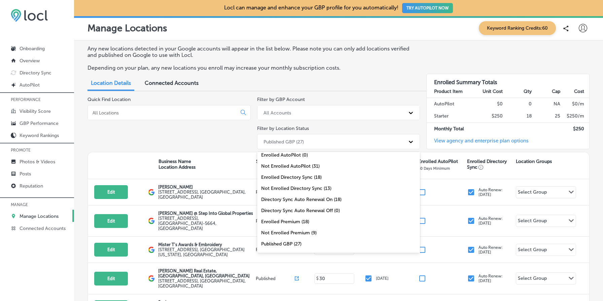
scroll to position [0, 0]
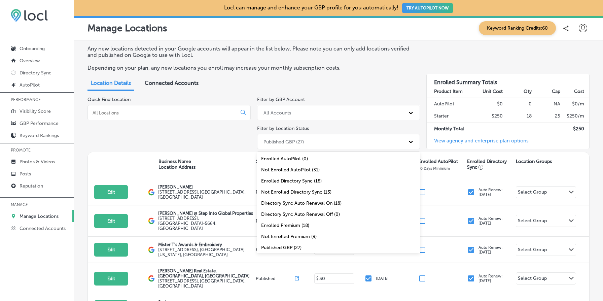
click at [246, 147] on div "Quick Find Location" at bounding box center [169, 124] width 163 height 55
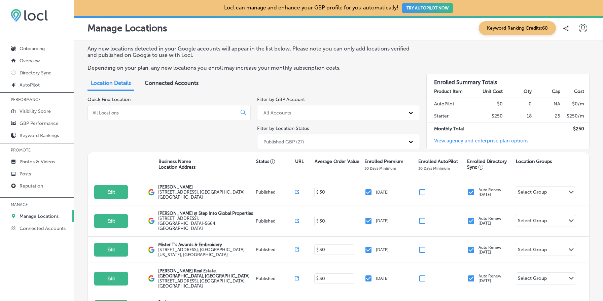
click at [229, 148] on div "Quick Find Location" at bounding box center [169, 124] width 163 height 55
click at [236, 135] on div "Quick Find Location" at bounding box center [169, 124] width 163 height 55
click at [307, 141] on div "Published GBP (27)" at bounding box center [332, 141] width 145 height 11
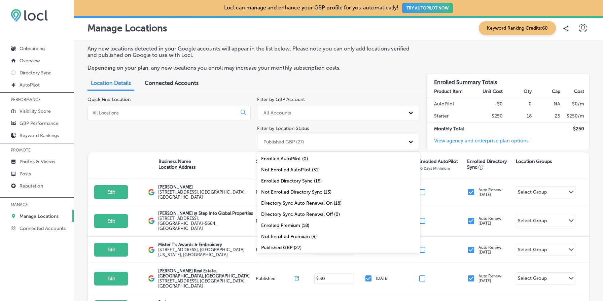
scroll to position [22, 0]
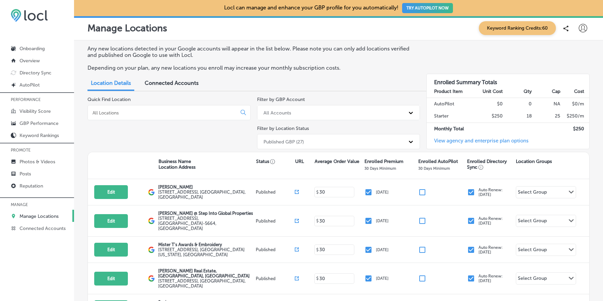
click at [206, 138] on div "Quick Find Location" at bounding box center [169, 124] width 163 height 55
click at [161, 132] on div "Quick Find Location" at bounding box center [169, 124] width 163 height 55
click at [50, 187] on link "Reputation" at bounding box center [37, 185] width 74 height 12
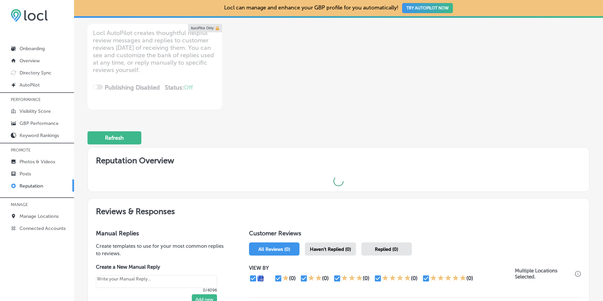
scroll to position [182, 0]
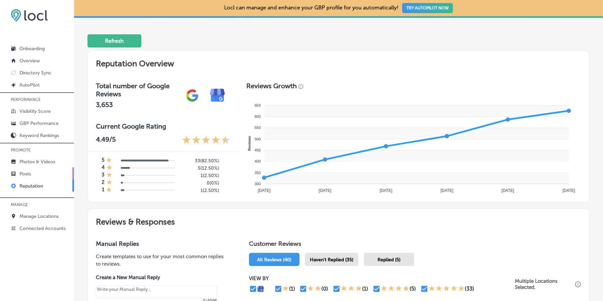
type textarea "x"
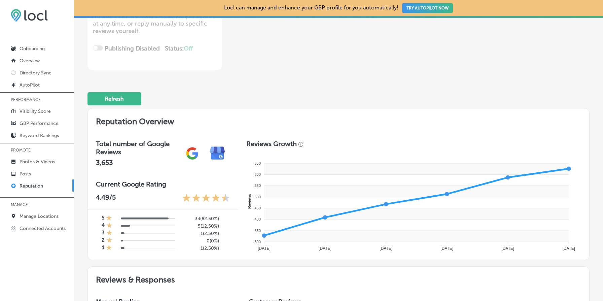
scroll to position [0, 0]
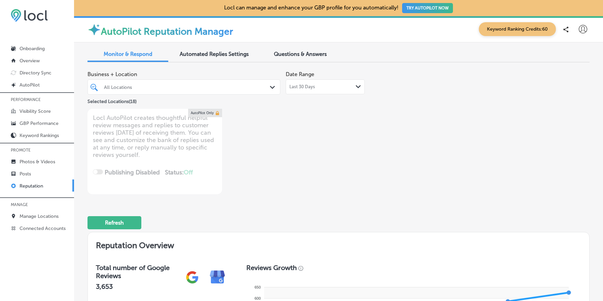
click at [167, 91] on div at bounding box center [175, 86] width 145 height 9
click at [334, 135] on div "Business + Location All Locations Path Created with Sketch. Selected Locations …" at bounding box center [238, 131] width 301 height 127
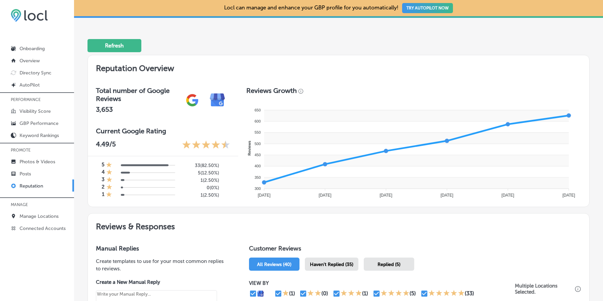
scroll to position [178, 0]
click at [272, 213] on h2 "Reviews & Responses" at bounding box center [339, 224] width 502 height 23
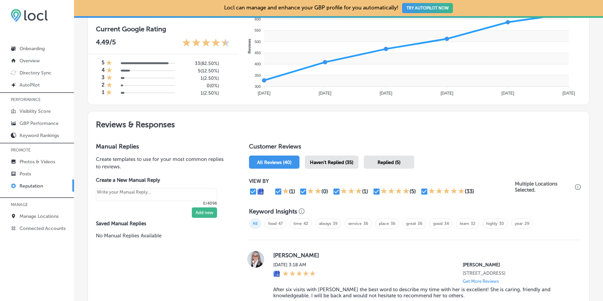
scroll to position [289, 0]
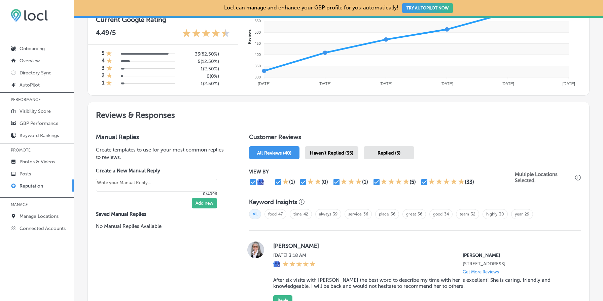
click at [295, 120] on h2 "Reviews & Responses" at bounding box center [339, 113] width 502 height 23
click at [350, 118] on h2 "Reviews & Responses" at bounding box center [339, 113] width 502 height 23
